Goal: Transaction & Acquisition: Book appointment/travel/reservation

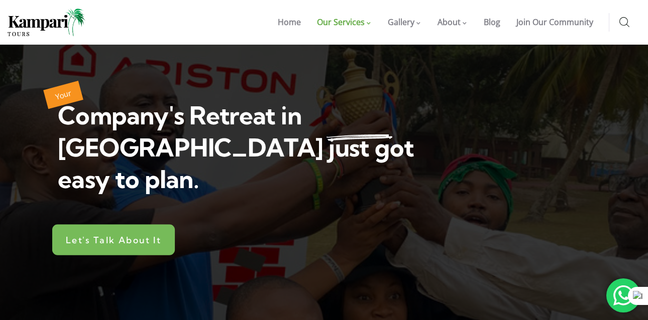
click at [98, 236] on span "Let's Talk About It" at bounding box center [113, 240] width 95 height 9
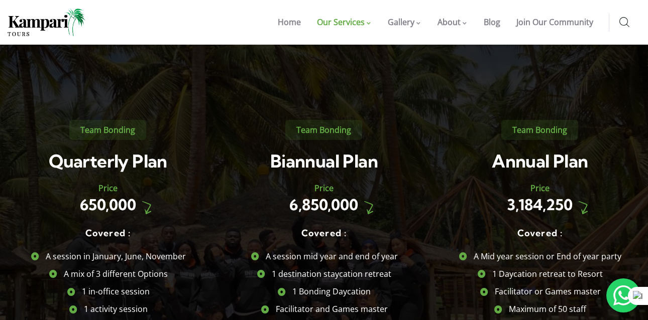
scroll to position [703, 0]
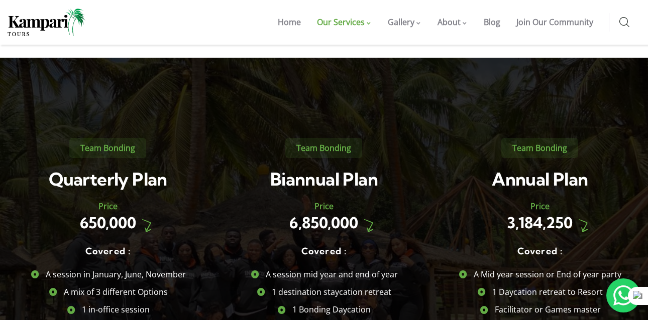
click at [52, 214] on h2 "650,000" at bounding box center [108, 223] width 206 height 18
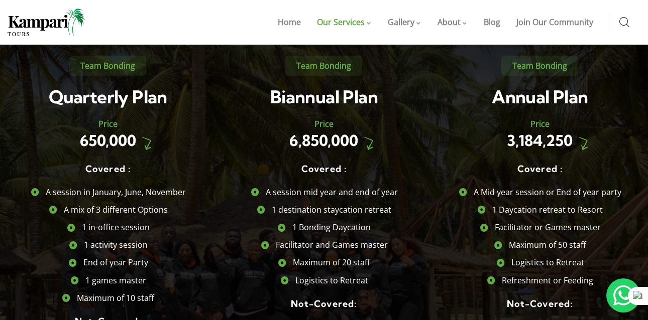
scroll to position [804, 0]
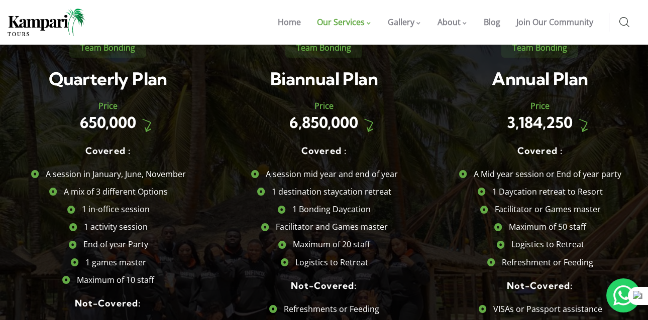
click at [464, 99] on div "Price 3,184,250" at bounding box center [540, 118] width 206 height 38
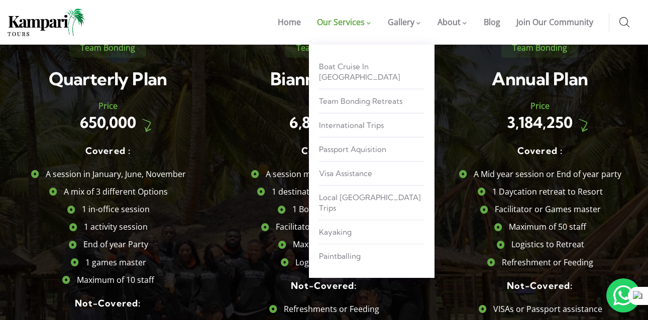
drag, startPoint x: 422, startPoint y: 89, endPoint x: 363, endPoint y: 9, distance: 99.2
drag, startPoint x: 363, startPoint y: 9, endPoint x: 355, endPoint y: 95, distance: 86.8
click at [355, 96] on span "Team Bonding Retreats" at bounding box center [360, 101] width 83 height 10
